Goal: Transaction & Acquisition: Book appointment/travel/reservation

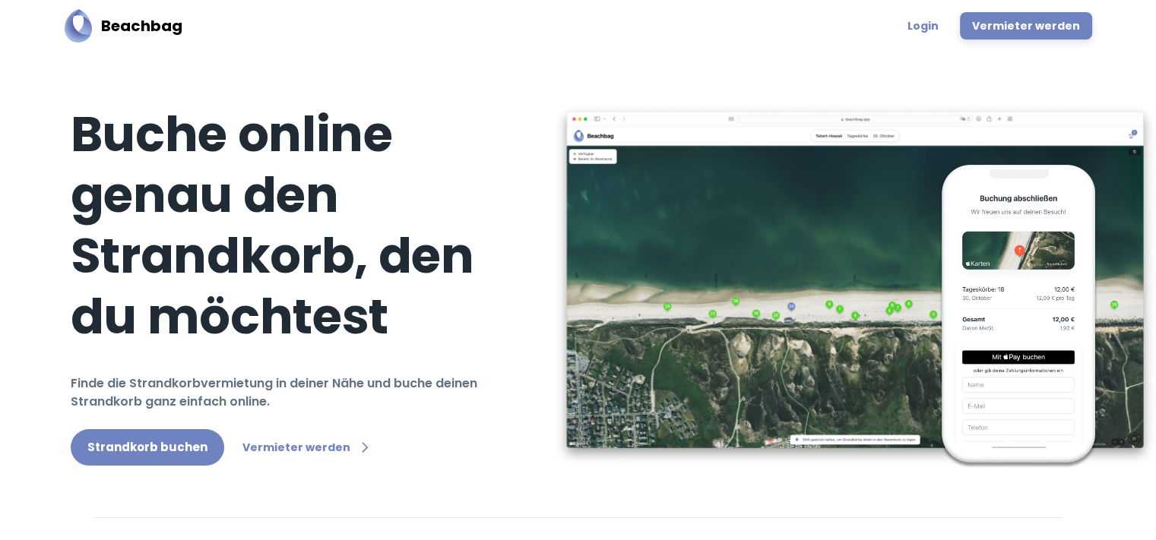
click at [170, 445] on link "Strandkorb buchen" at bounding box center [147, 447] width 153 height 36
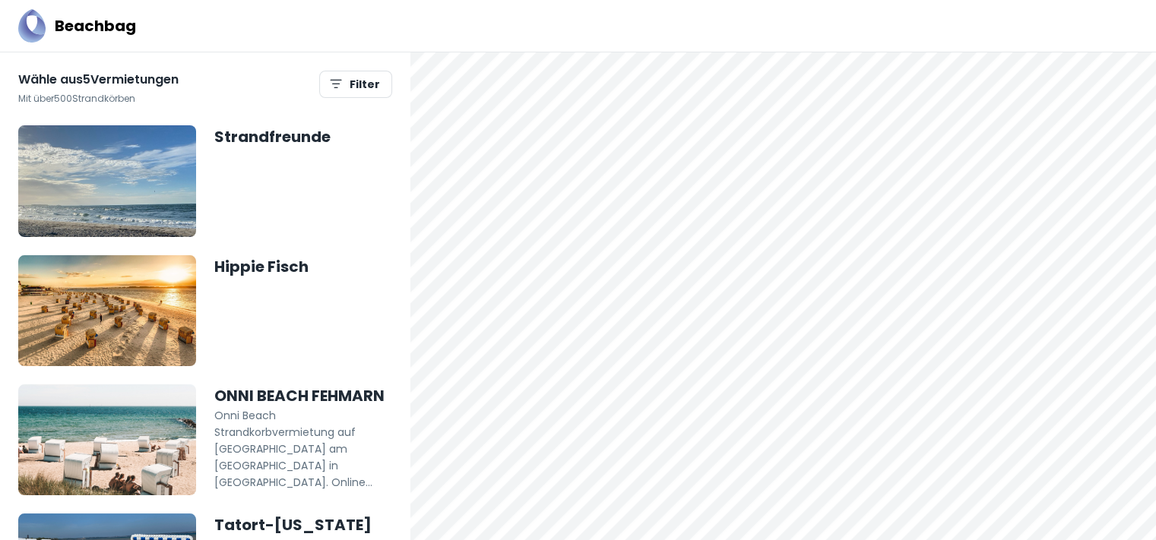
click at [566, 52] on div at bounding box center [782, 52] width 745 height 0
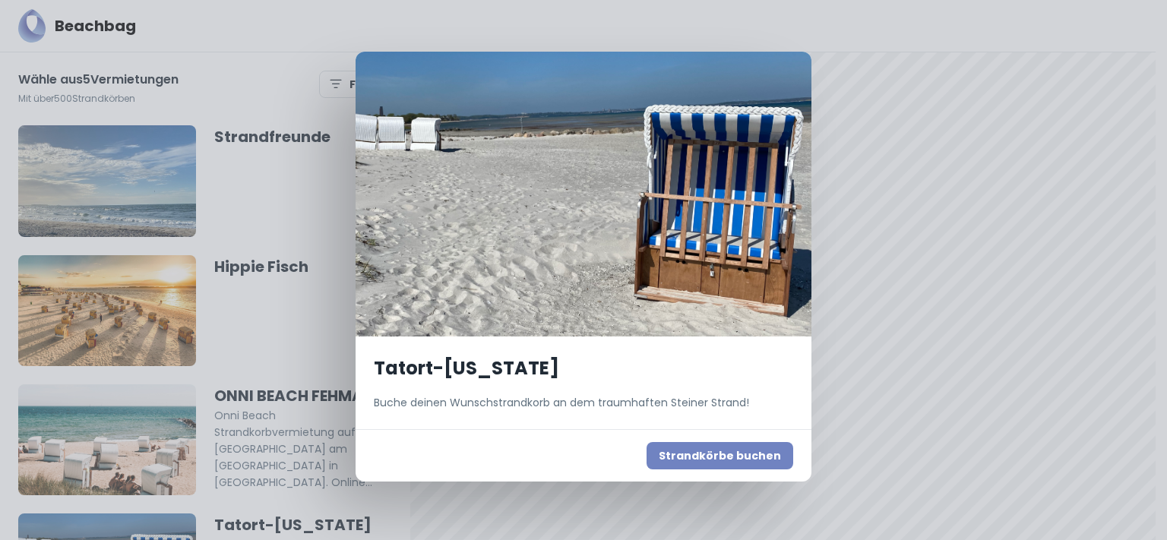
click at [708, 455] on button "Strandkörbe buchen" at bounding box center [720, 455] width 147 height 27
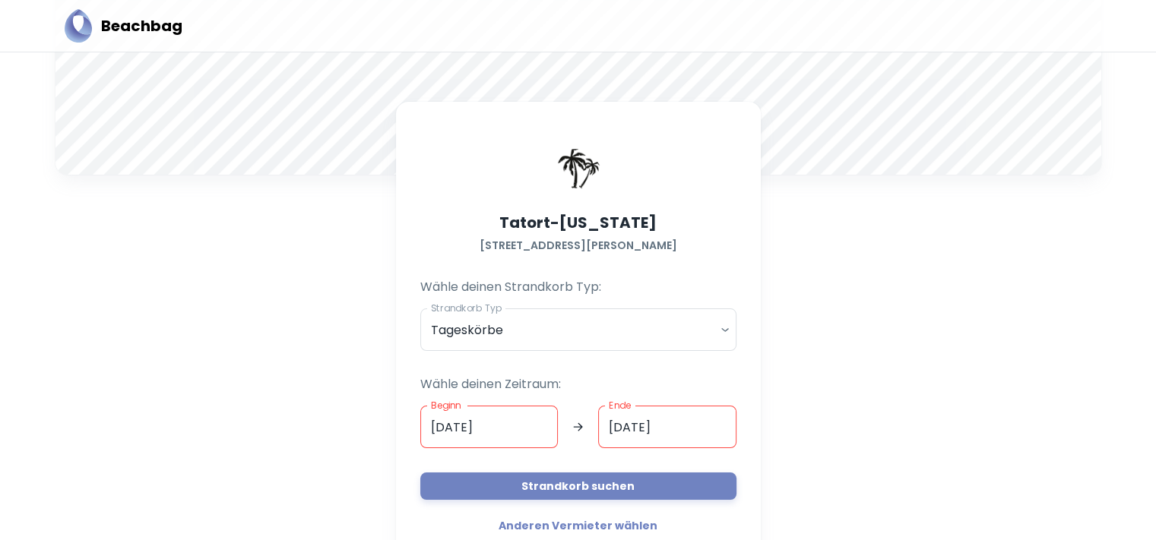
scroll to position [152, 0]
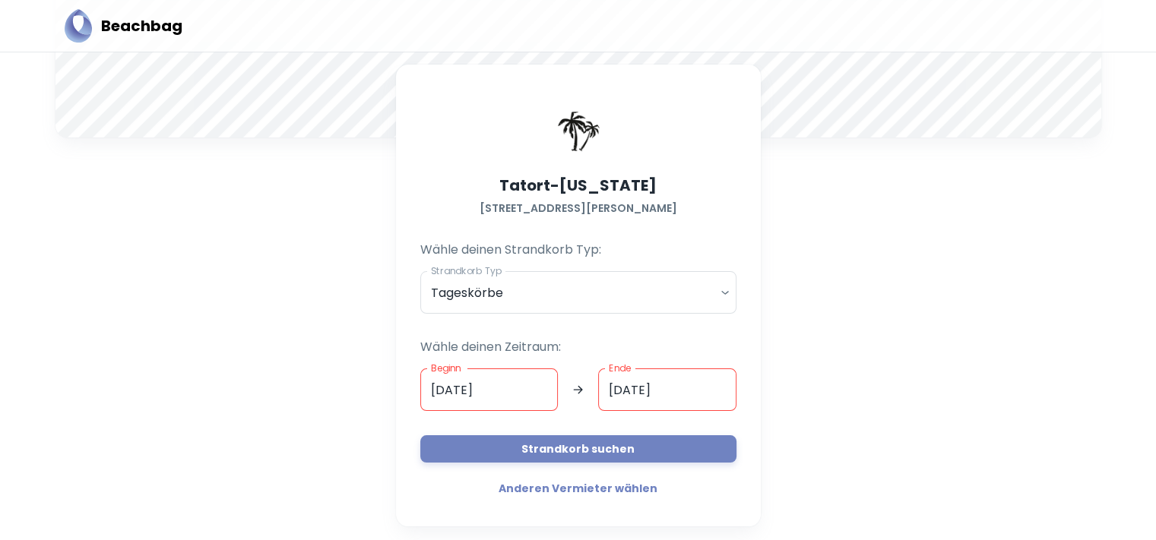
click at [506, 406] on input "[DATE]" at bounding box center [489, 390] width 138 height 43
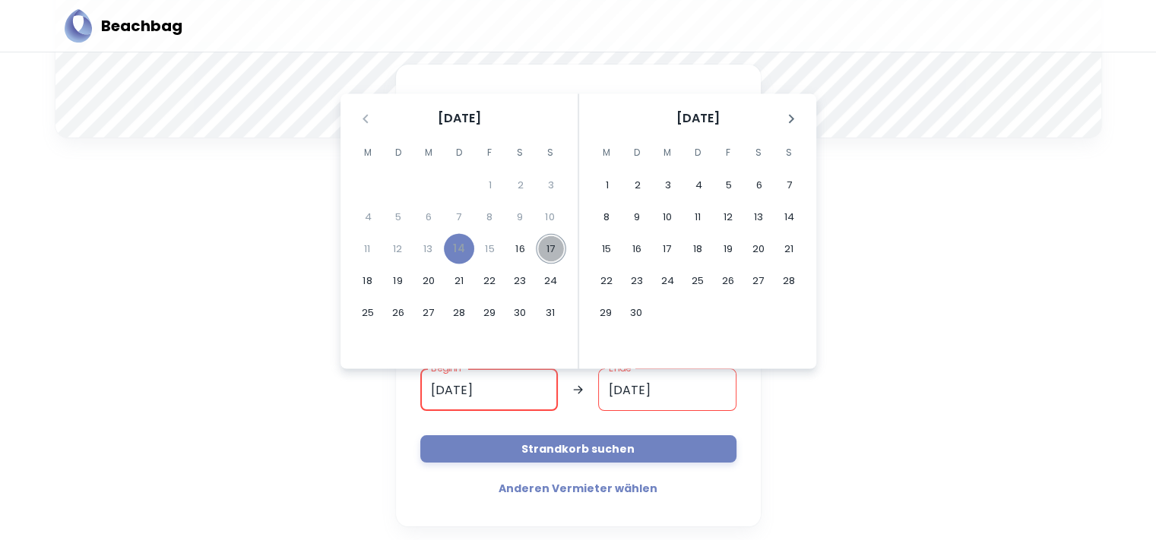
click at [552, 245] on button "17" at bounding box center [551, 249] width 30 height 30
type input "[DATE]"
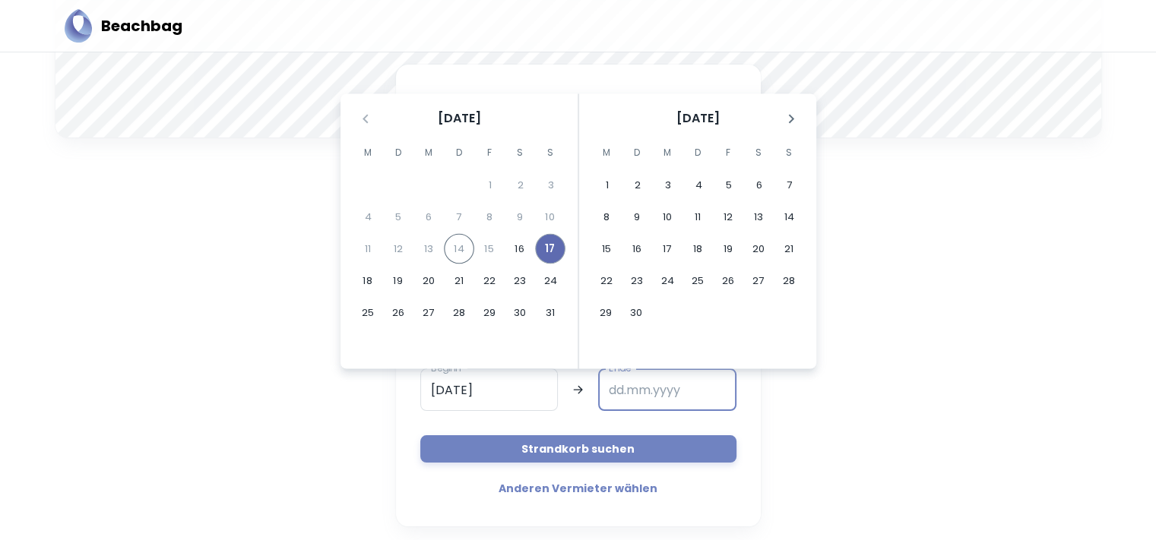
click at [552, 245] on button "17" at bounding box center [550, 249] width 30 height 30
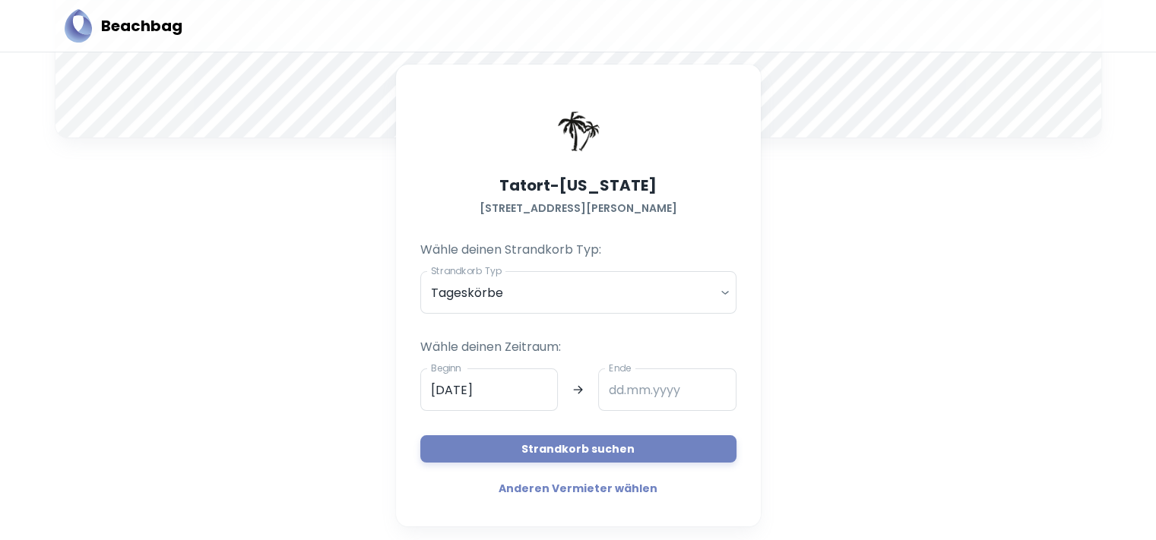
type input "[DATE]"
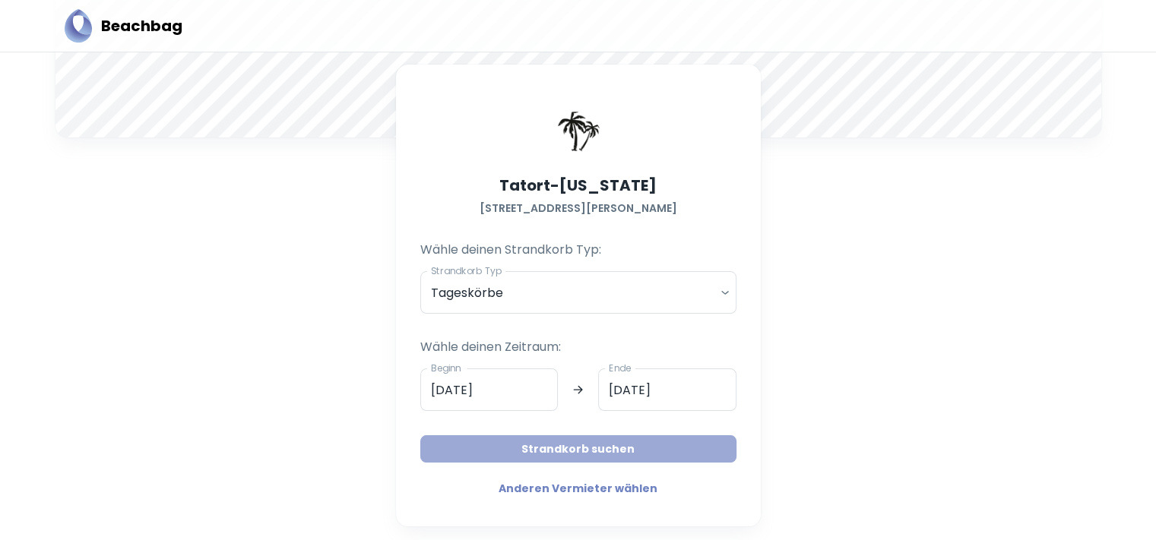
click at [564, 444] on button "Strandkorb suchen" at bounding box center [578, 448] width 316 height 27
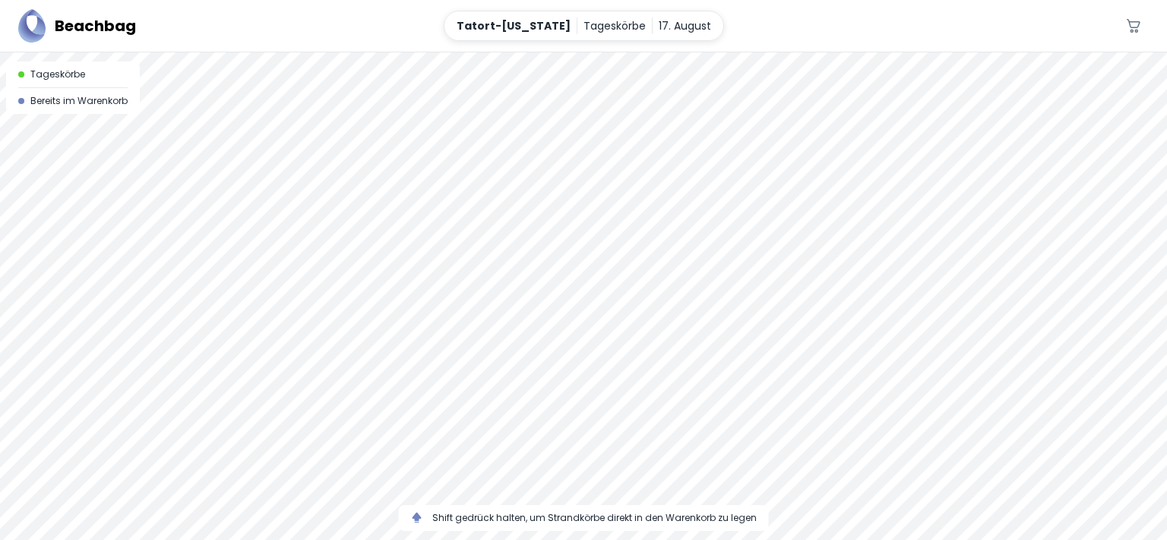
click at [545, 52] on div at bounding box center [583, 52] width 1167 height 0
click at [1134, 22] on icon "button" at bounding box center [1134, 26] width 14 height 14
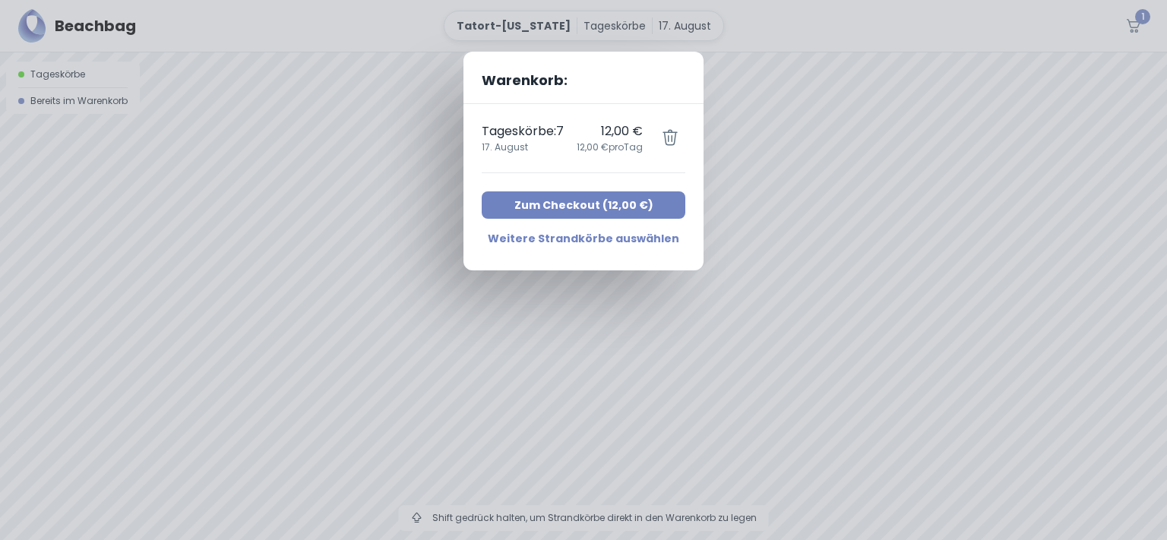
click at [568, 206] on button "Zum Checkout ( 12,00 € )" at bounding box center [584, 204] width 204 height 27
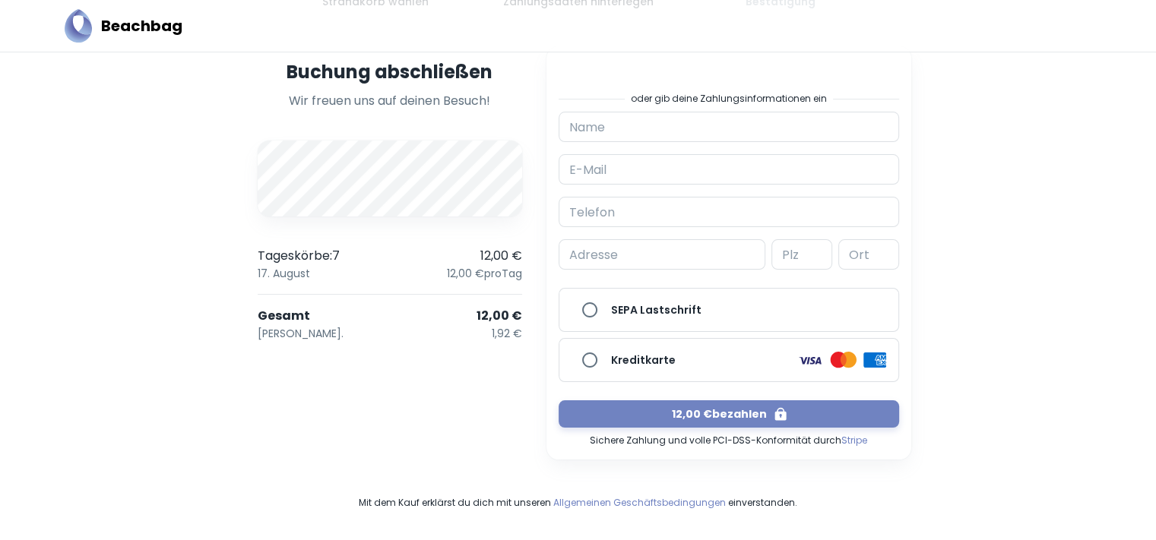
scroll to position [228, 0]
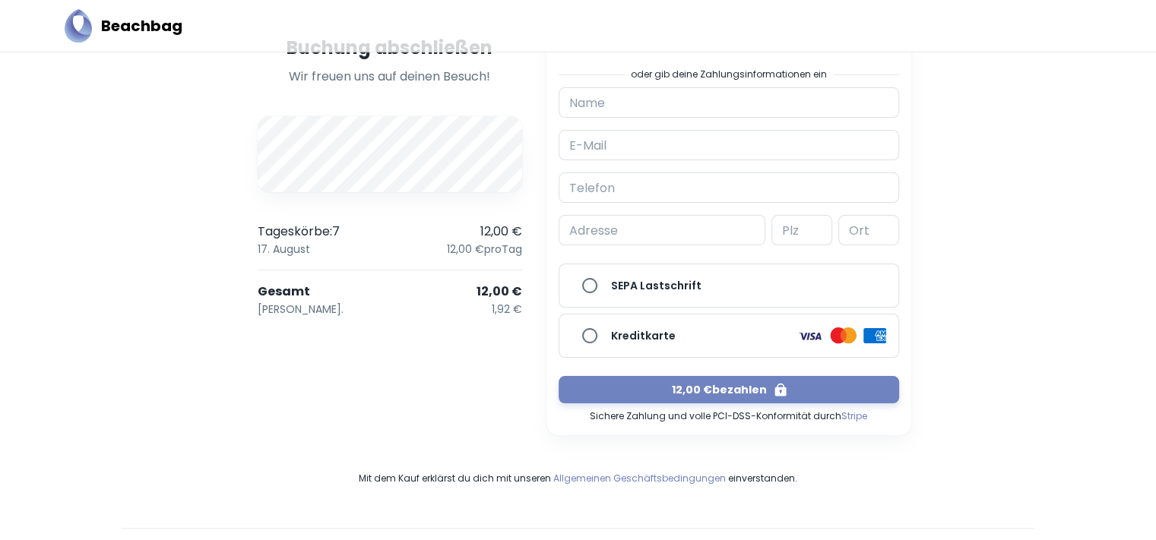
click at [585, 335] on input "Kreditkarte" at bounding box center [589, 336] width 30 height 30
radio input "true"
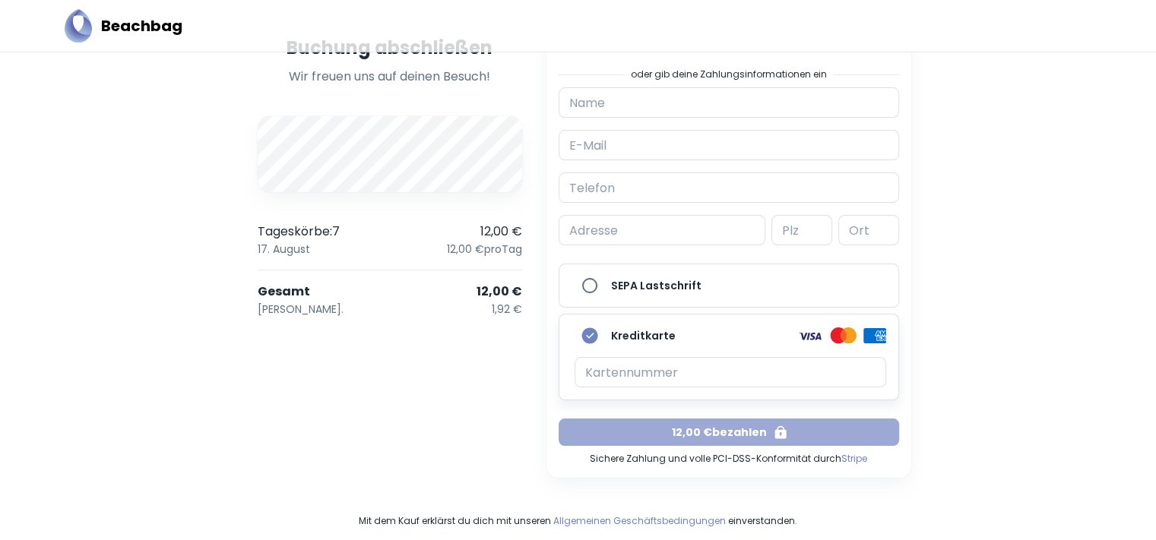
click at [731, 434] on button "12,00 € bezahlen" at bounding box center [729, 432] width 340 height 27
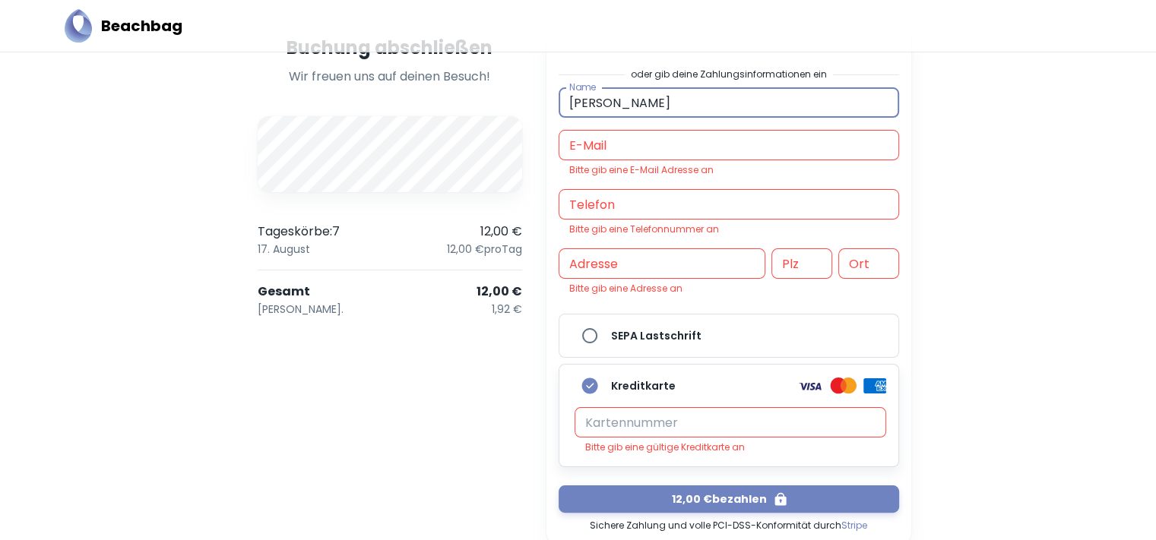
type input "[PERSON_NAME]"
click at [622, 139] on input "E-Mail" at bounding box center [729, 145] width 340 height 30
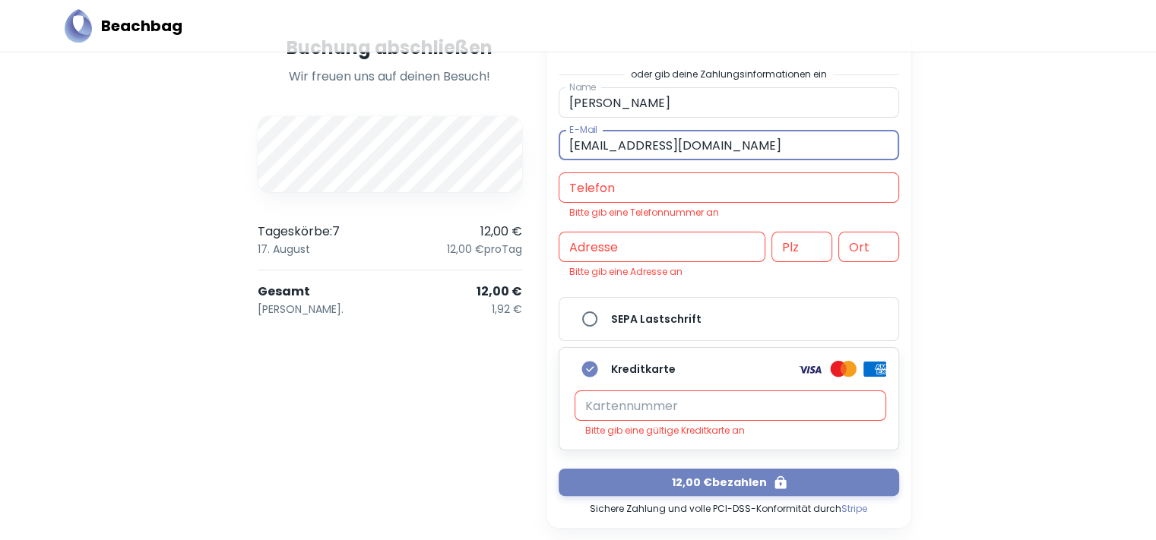
type input "[EMAIL_ADDRESS][DOMAIN_NAME]"
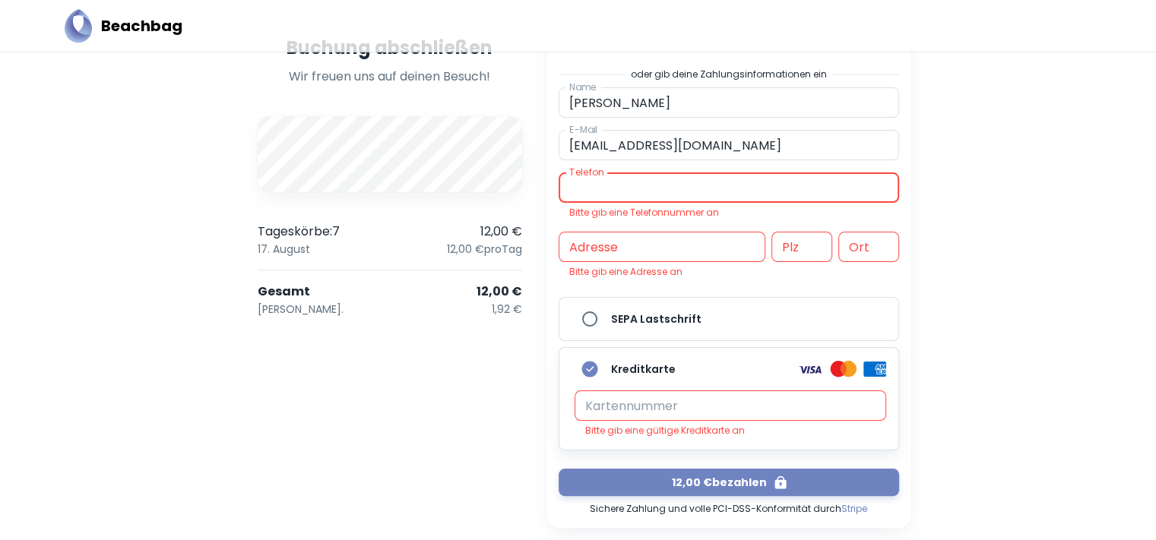
click at [612, 194] on input "Telefon" at bounding box center [729, 187] width 340 height 30
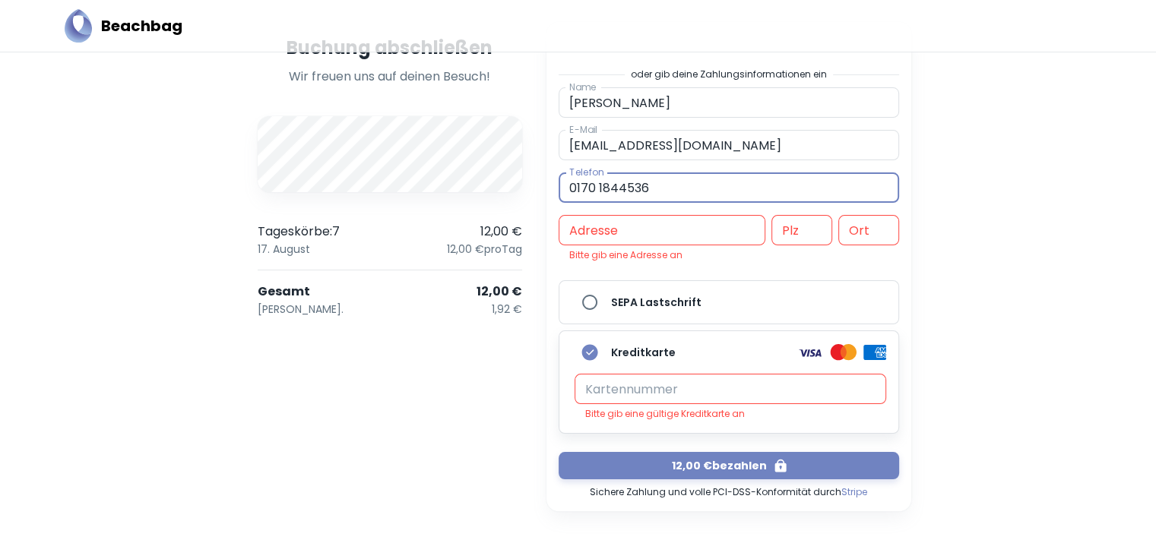
type input "0170 1844536"
click at [612, 230] on input "Adresse" at bounding box center [662, 230] width 207 height 30
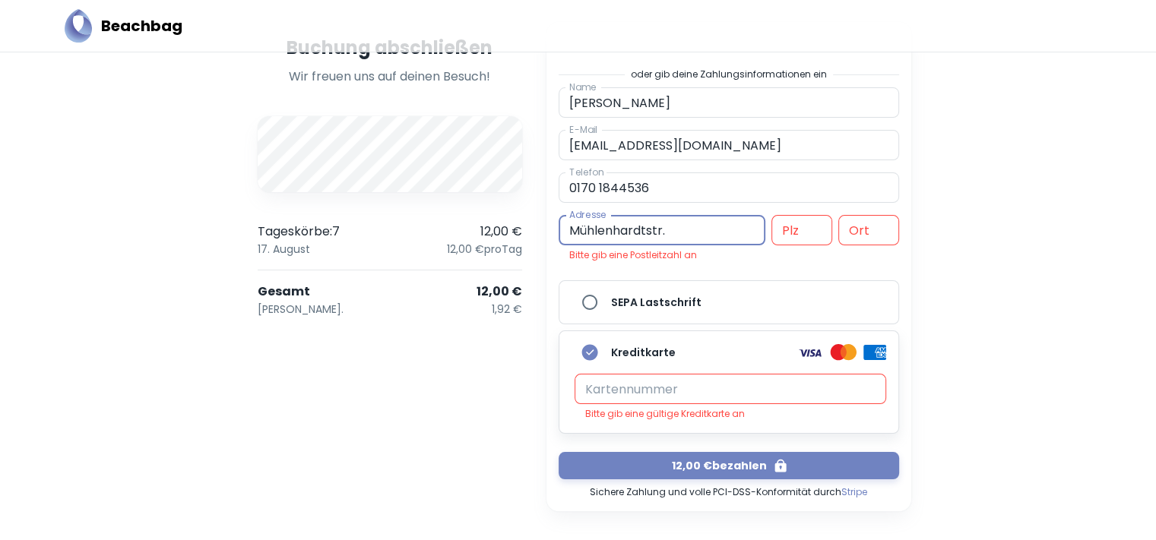
type input "Mühlenhardtstr."
click at [781, 227] on input "Plz" at bounding box center [801, 230] width 61 height 30
type input "57572"
click at [860, 230] on input "Ort" at bounding box center [868, 230] width 61 height 30
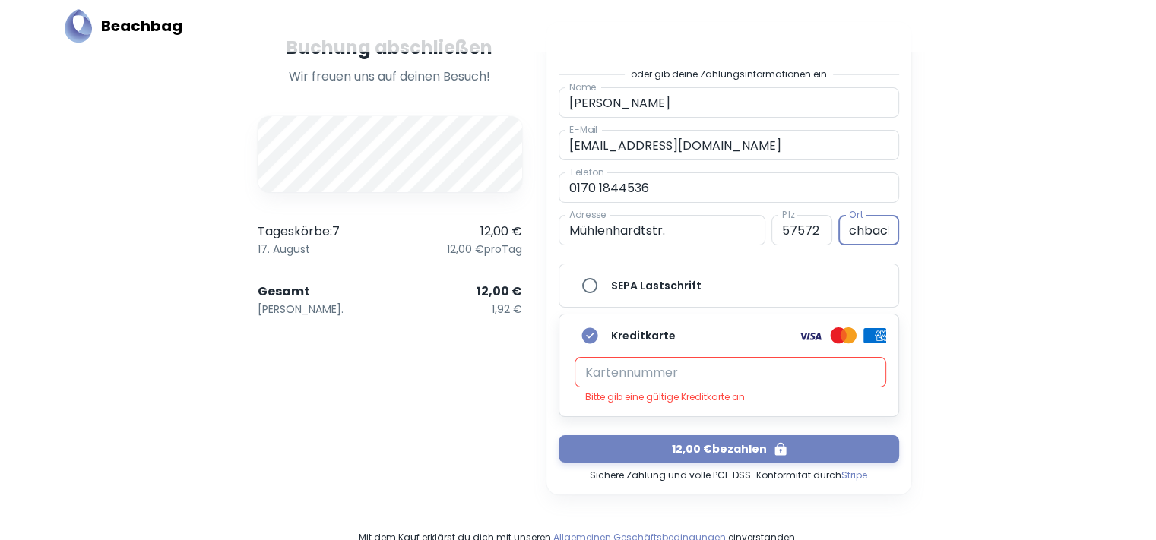
scroll to position [0, 60]
type input "Niederfischbach"
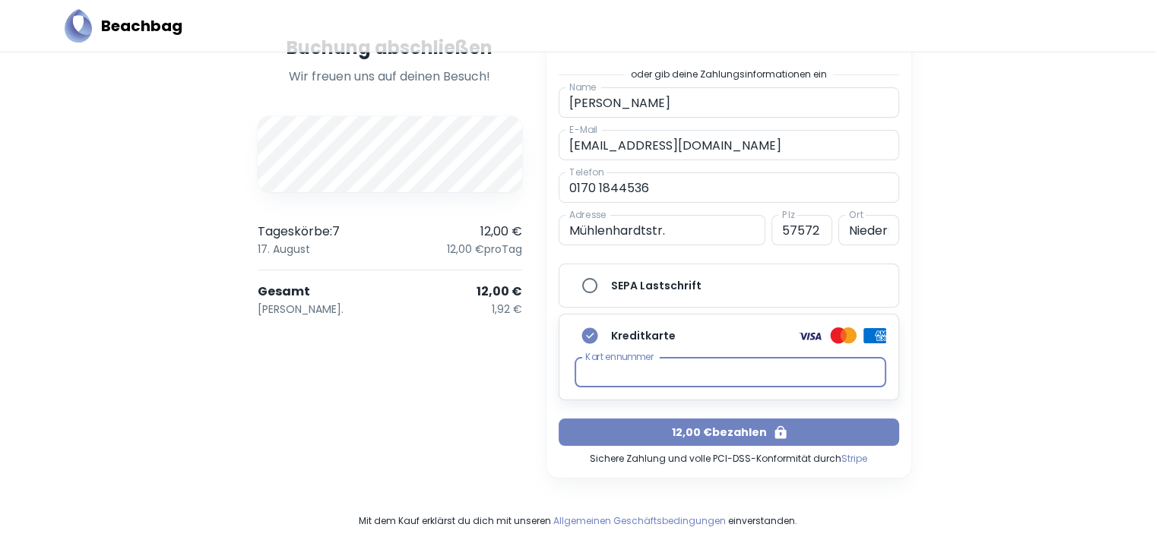
click at [748, 433] on button "12,00 € bezahlen" at bounding box center [729, 432] width 340 height 27
